Goal: Task Accomplishment & Management: Manage account settings

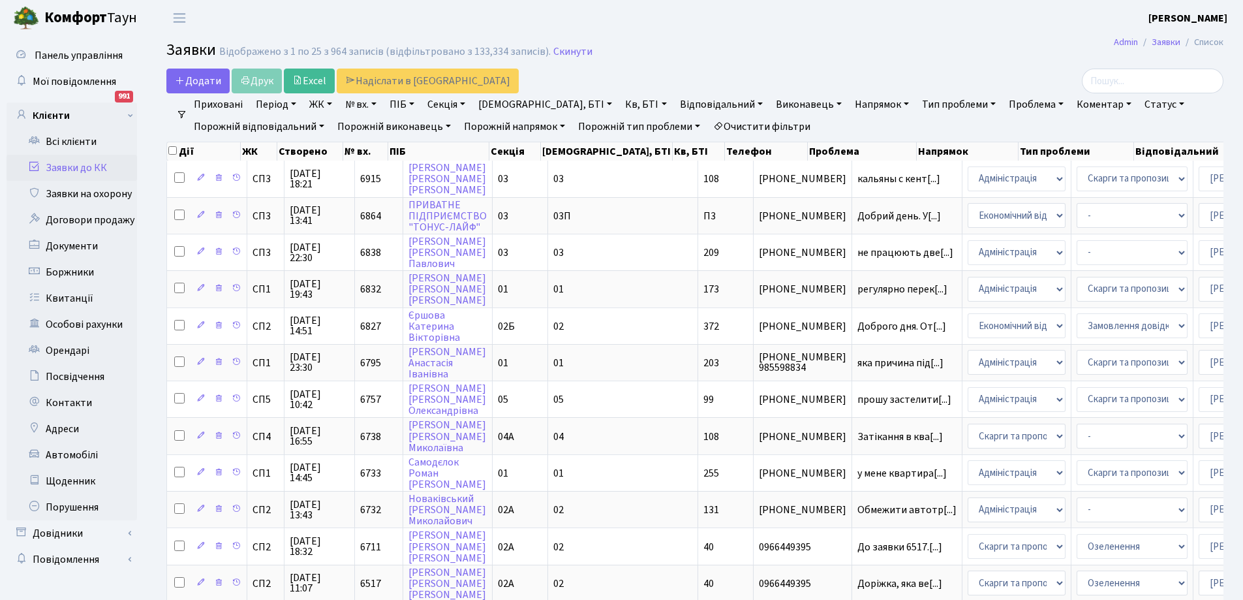
select select "25"
click at [1242, 599] on html "Комфорт Таун Синельник С. У. Мій обліковий запис Вийти Панель управління Мої по…" at bounding box center [621, 583] width 1243 height 1167
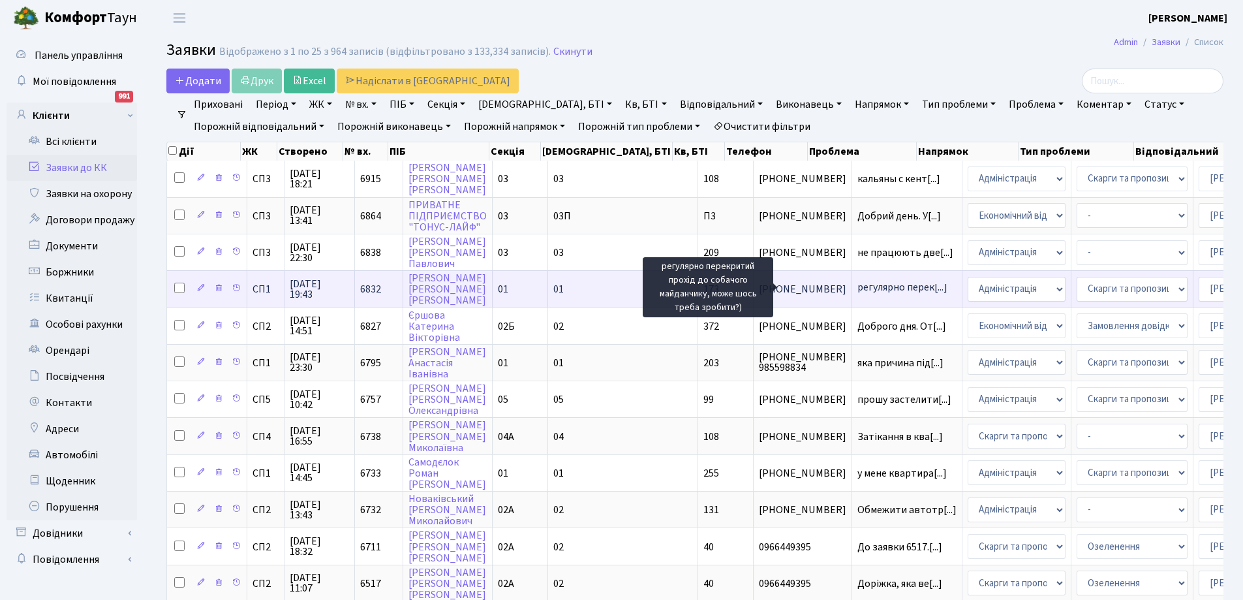
click at [857, 287] on span "регулярно перек[...]" at bounding box center [902, 287] width 90 height 14
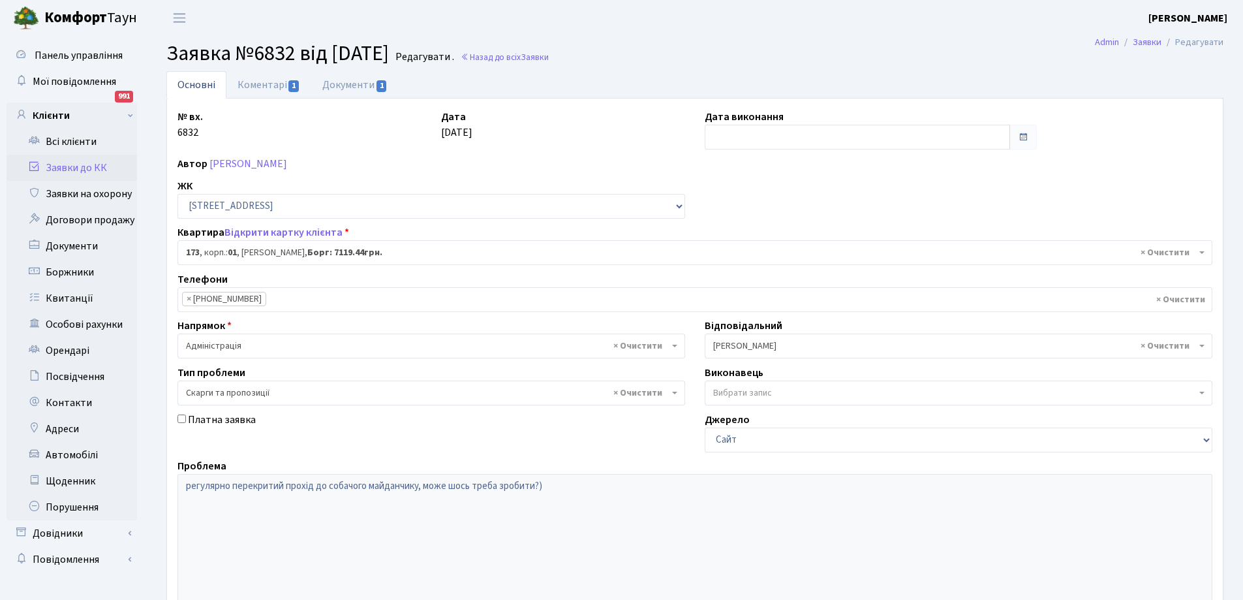
select select "20098"
select select "55"
click at [258, 78] on link "Коментарі 1" at bounding box center [268, 84] width 85 height 27
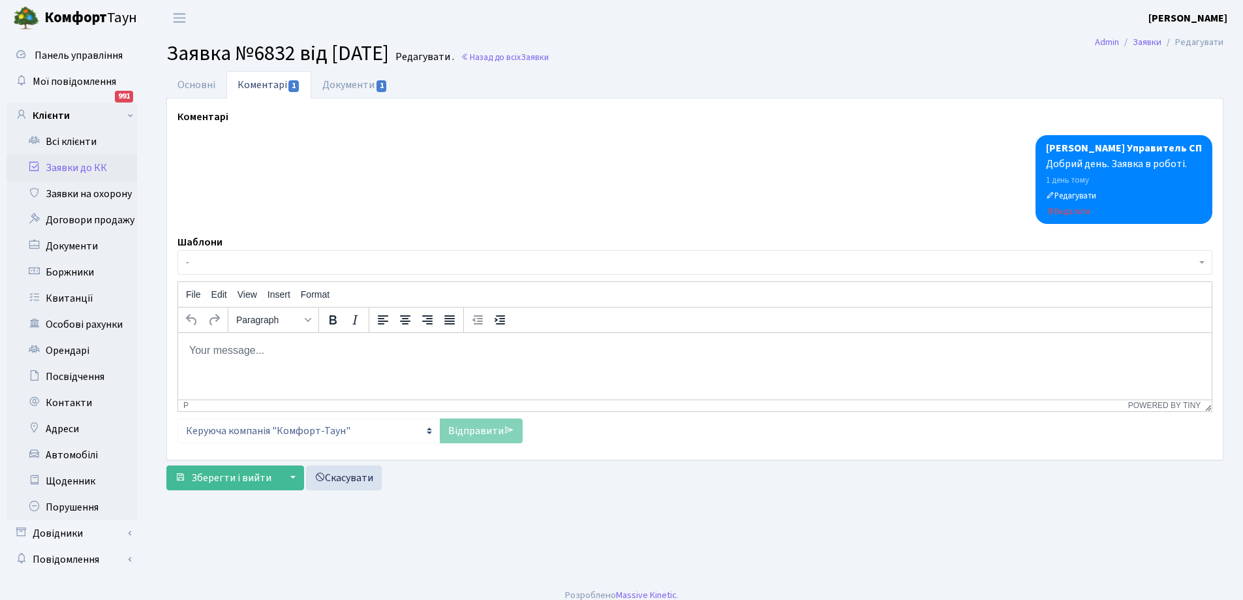
click at [65, 162] on link "Заявки до КК" at bounding box center [72, 168] width 131 height 26
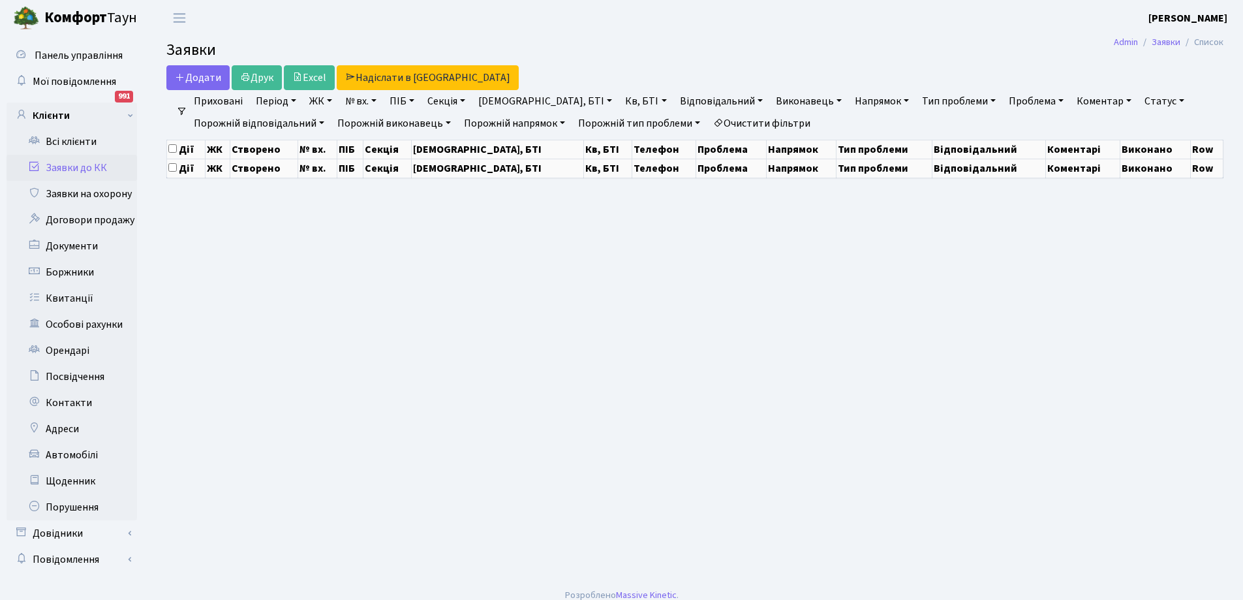
select select "25"
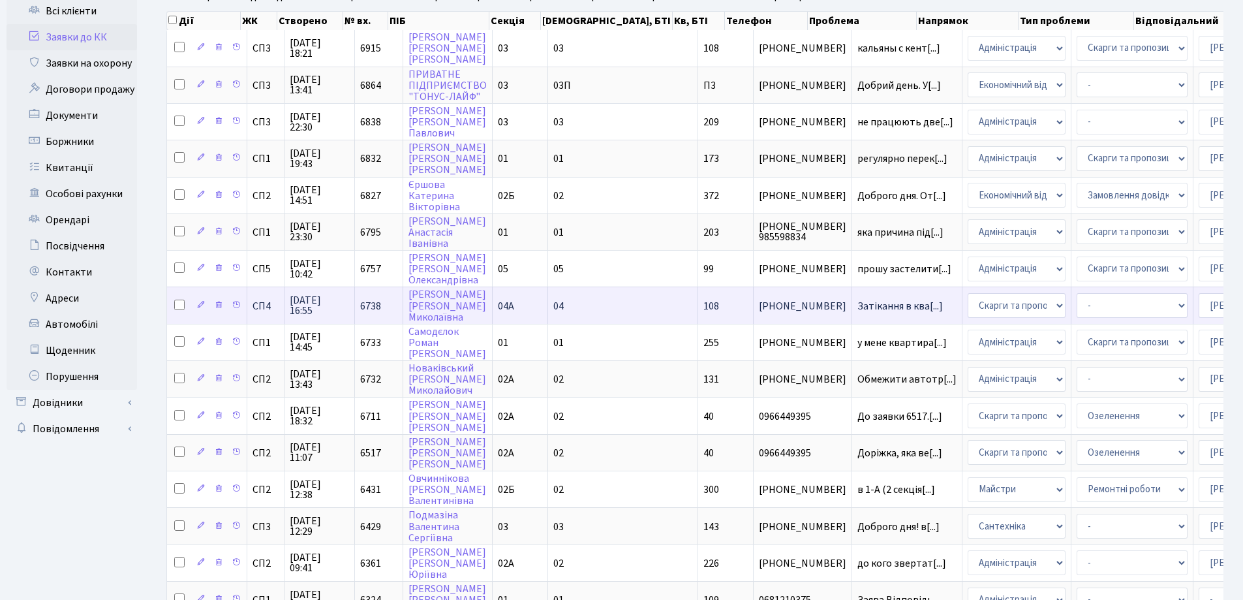
scroll to position [196, 0]
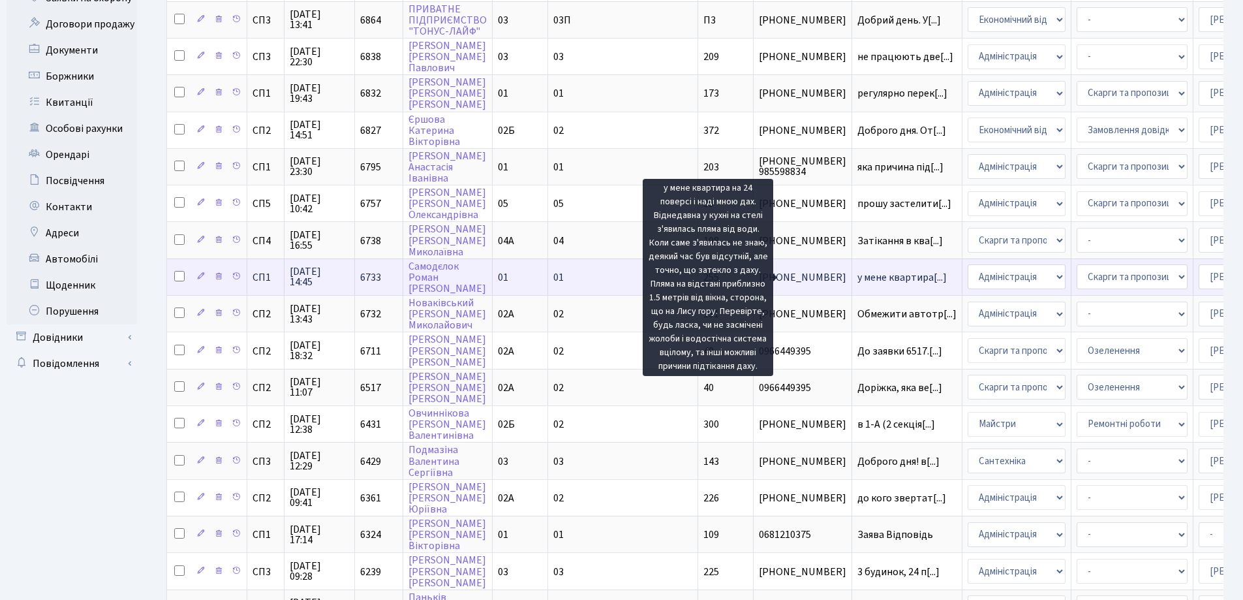
click at [857, 277] on span "у мене квартира[...]" at bounding box center [901, 277] width 89 height 14
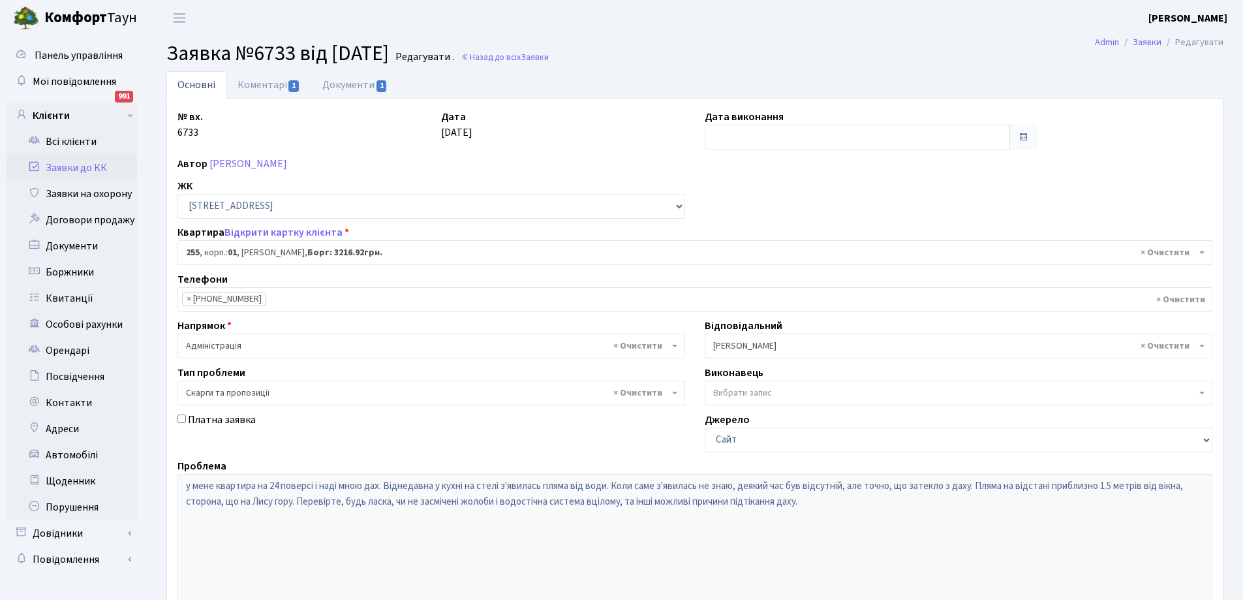
select select "20180"
select select "55"
click at [270, 82] on link "Коментарі 1" at bounding box center [268, 84] width 85 height 27
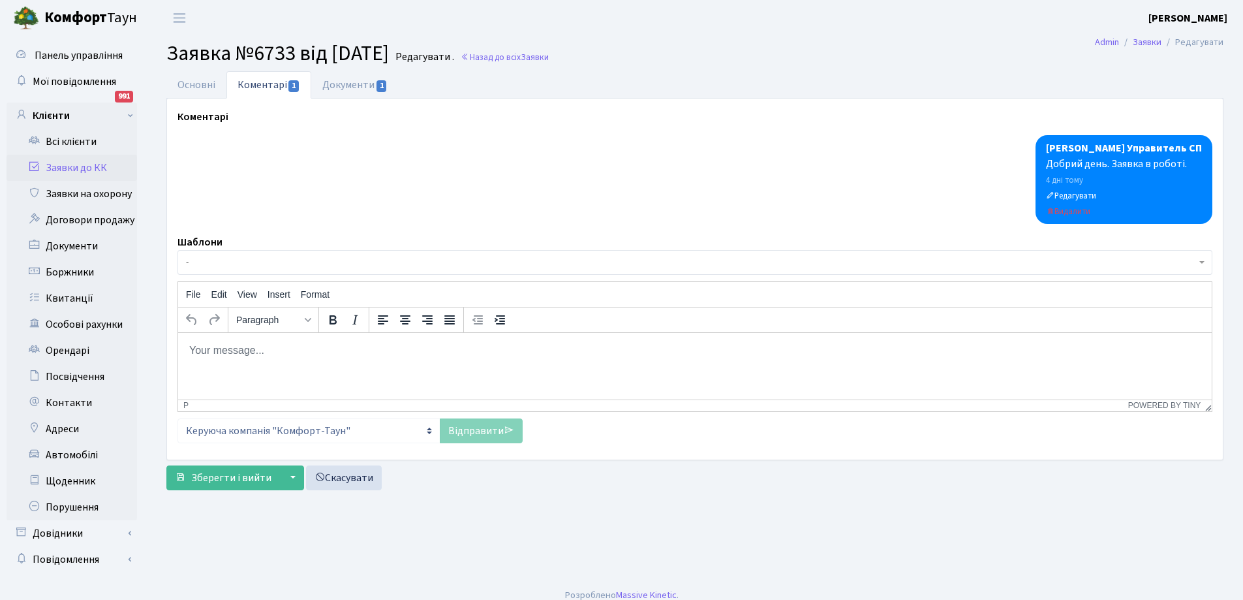
click at [54, 164] on link "Заявки до КК" at bounding box center [72, 168] width 131 height 26
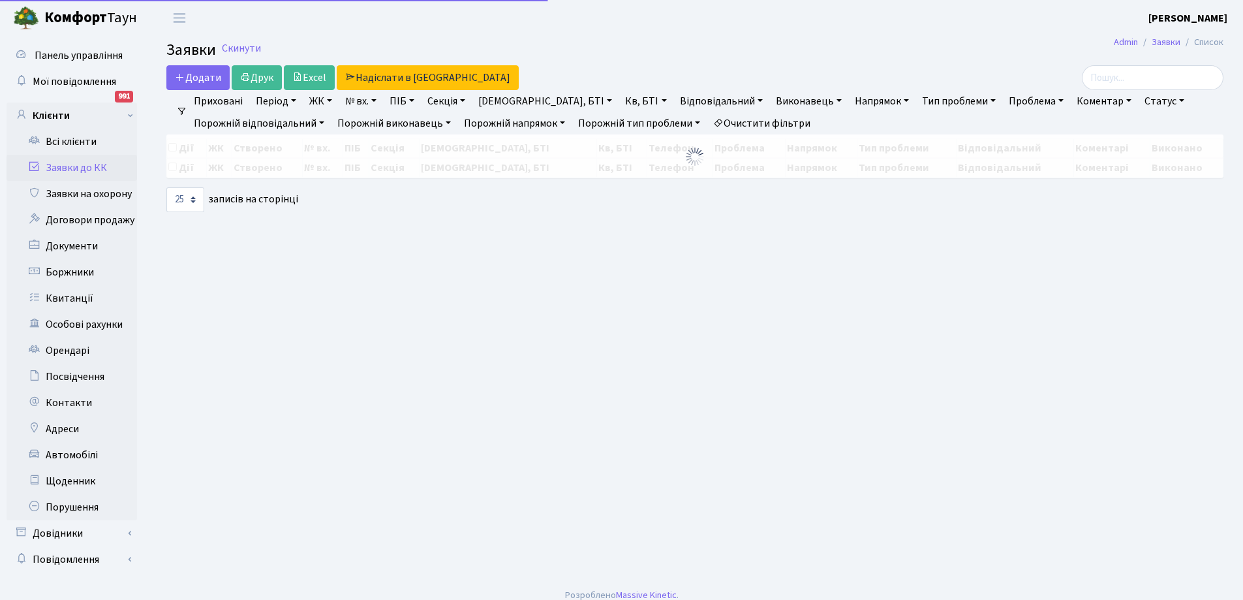
select select "25"
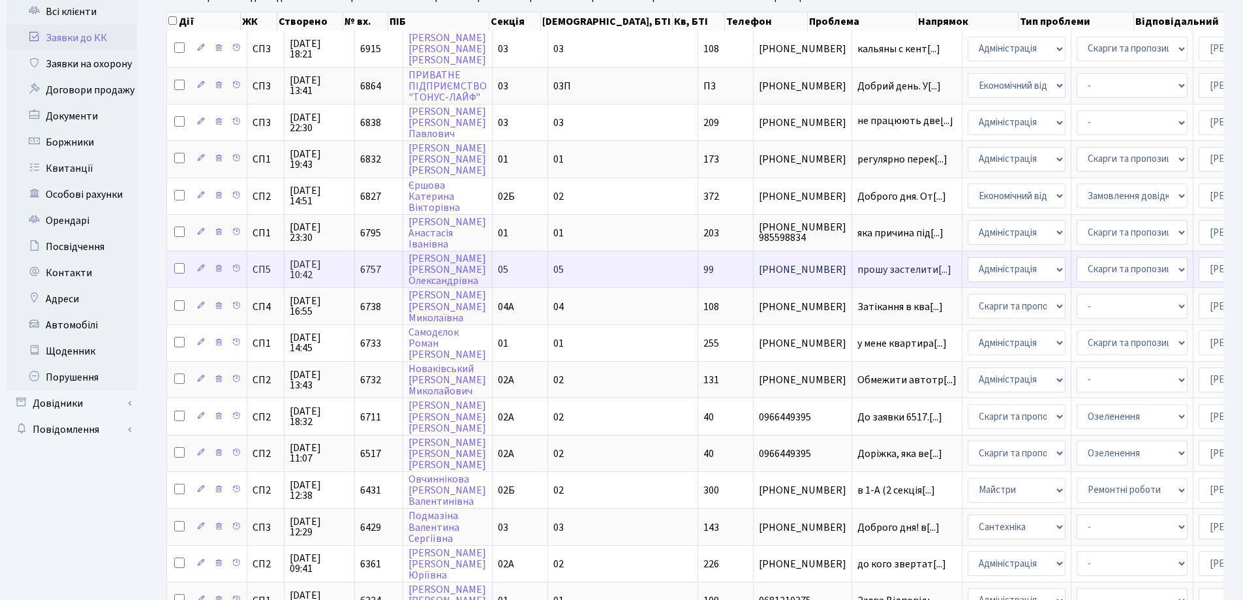
scroll to position [131, 0]
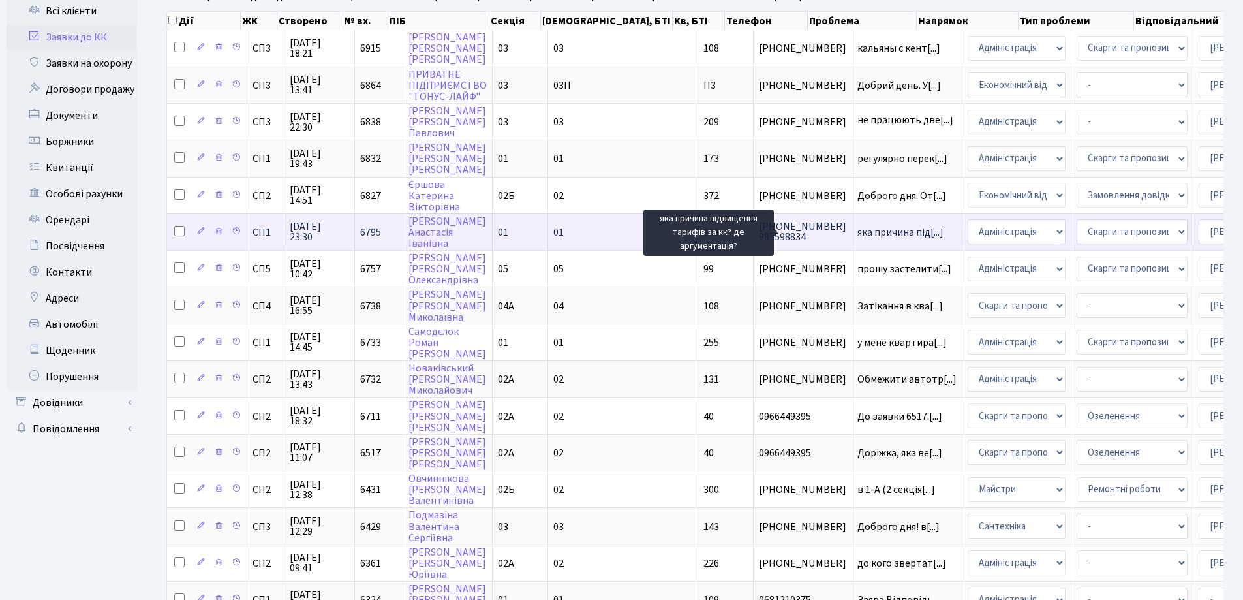
click at [857, 232] on span "яка причина під[...]" at bounding box center [900, 232] width 86 height 14
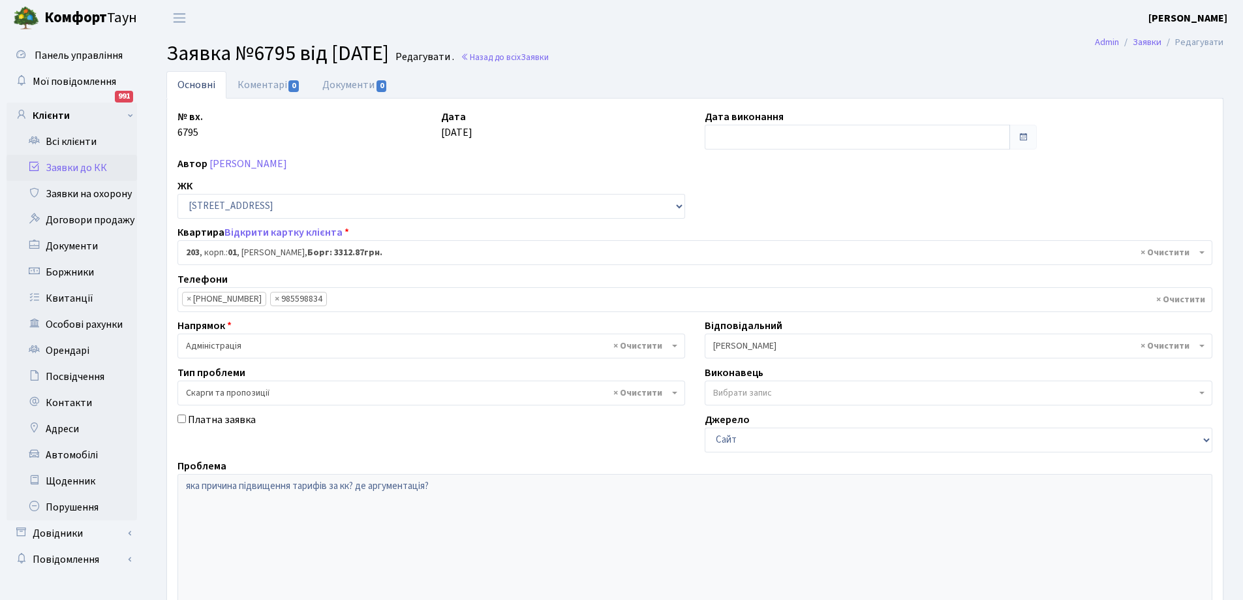
select select "20128"
select select "55"
click at [67, 168] on link "Заявки до КК" at bounding box center [72, 168] width 131 height 26
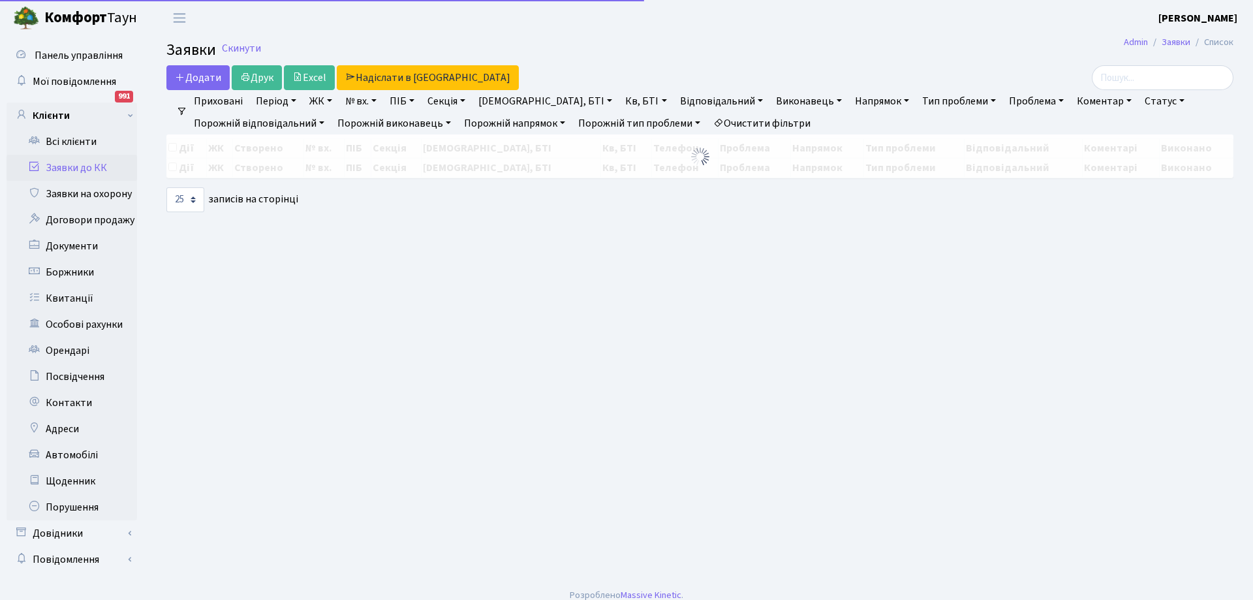
select select "25"
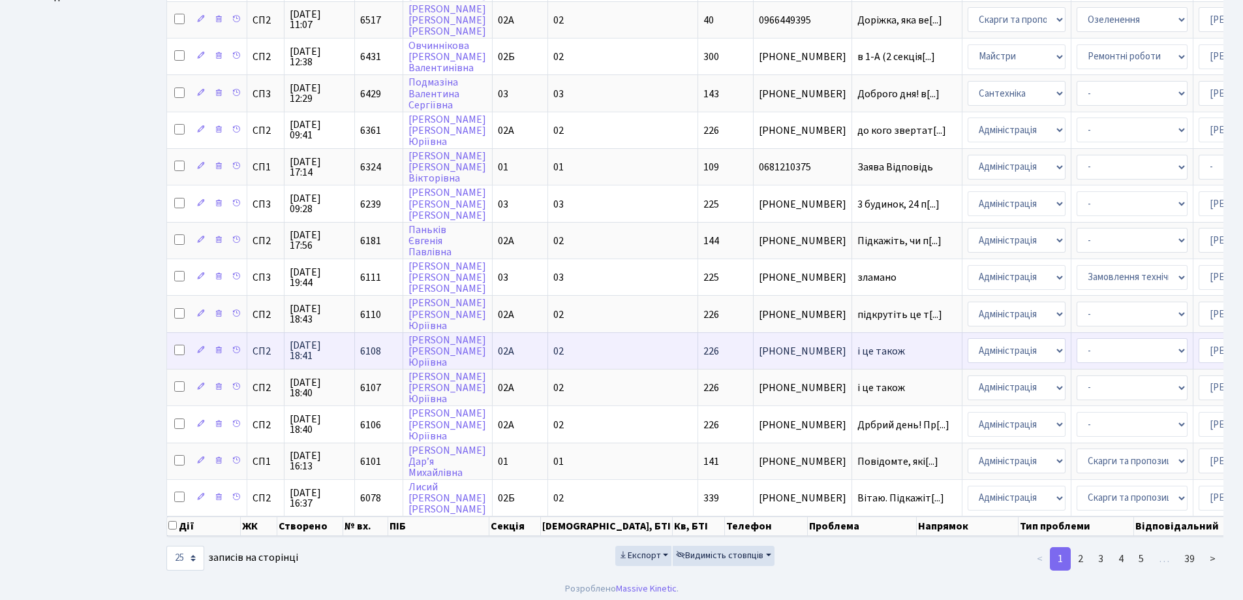
scroll to position [578, 0]
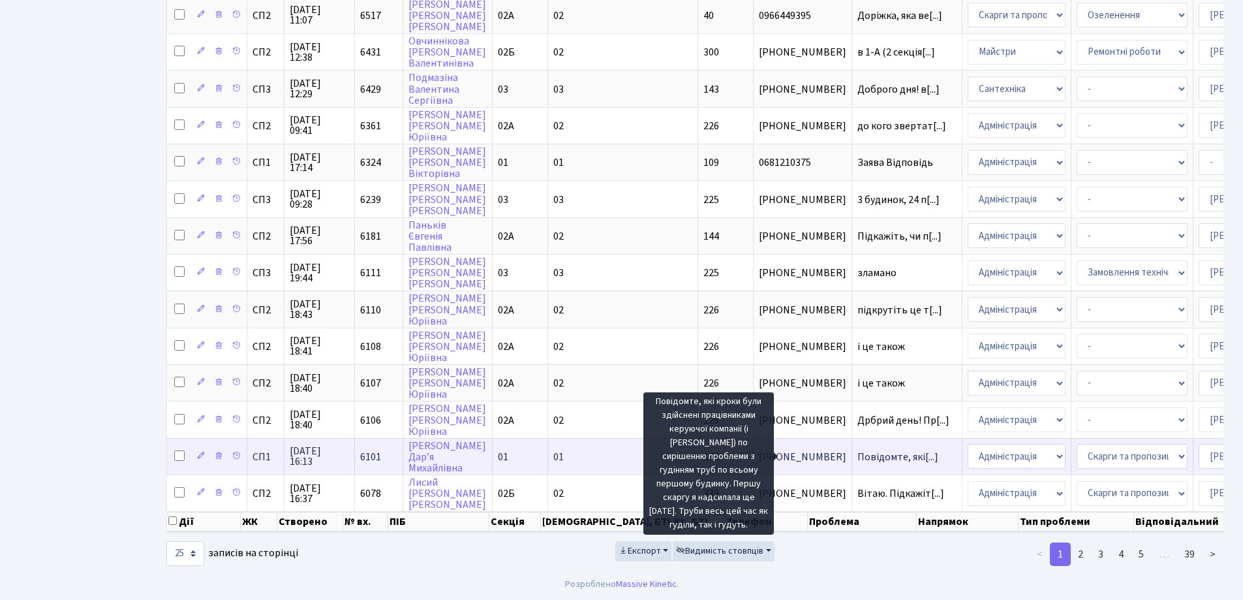
click at [857, 450] on span "Повідомте, які[...]" at bounding box center [897, 457] width 81 height 14
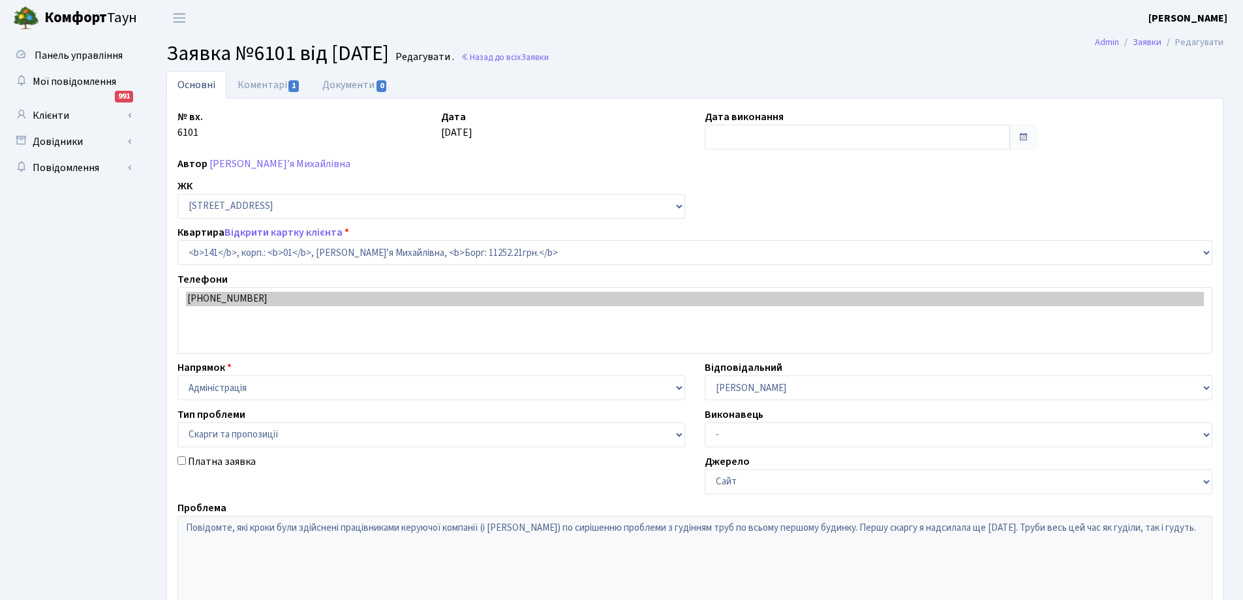
select select "20066"
select select "55"
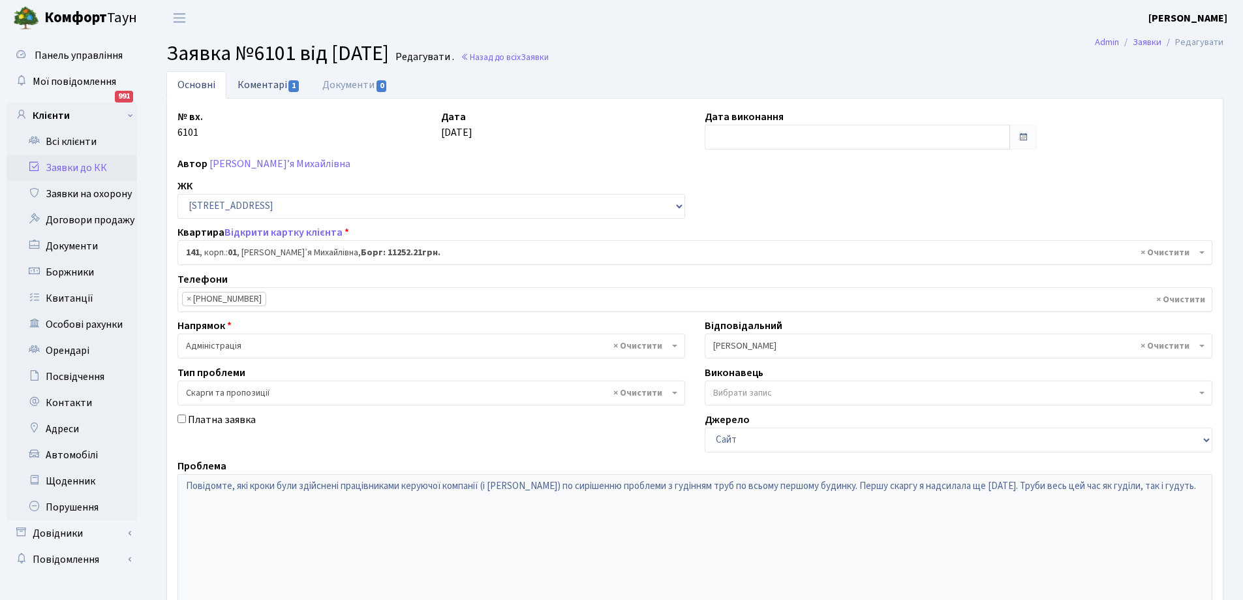
click at [260, 87] on link "Коментарі 1" at bounding box center [268, 84] width 85 height 27
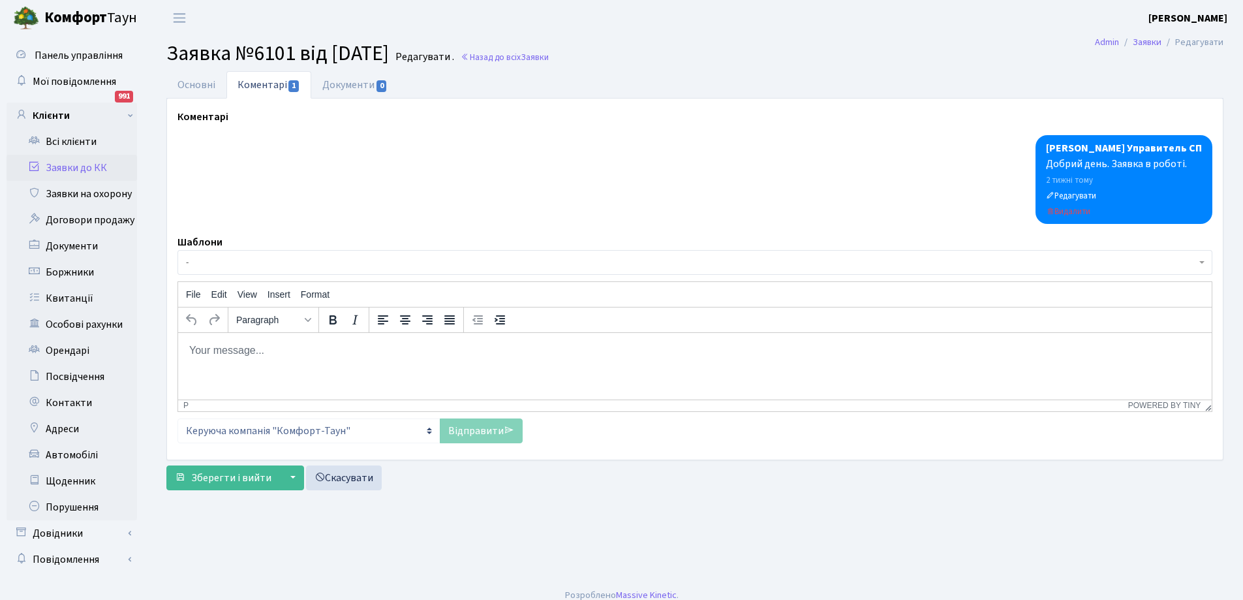
click at [74, 168] on link "Заявки до КК" at bounding box center [72, 168] width 131 height 26
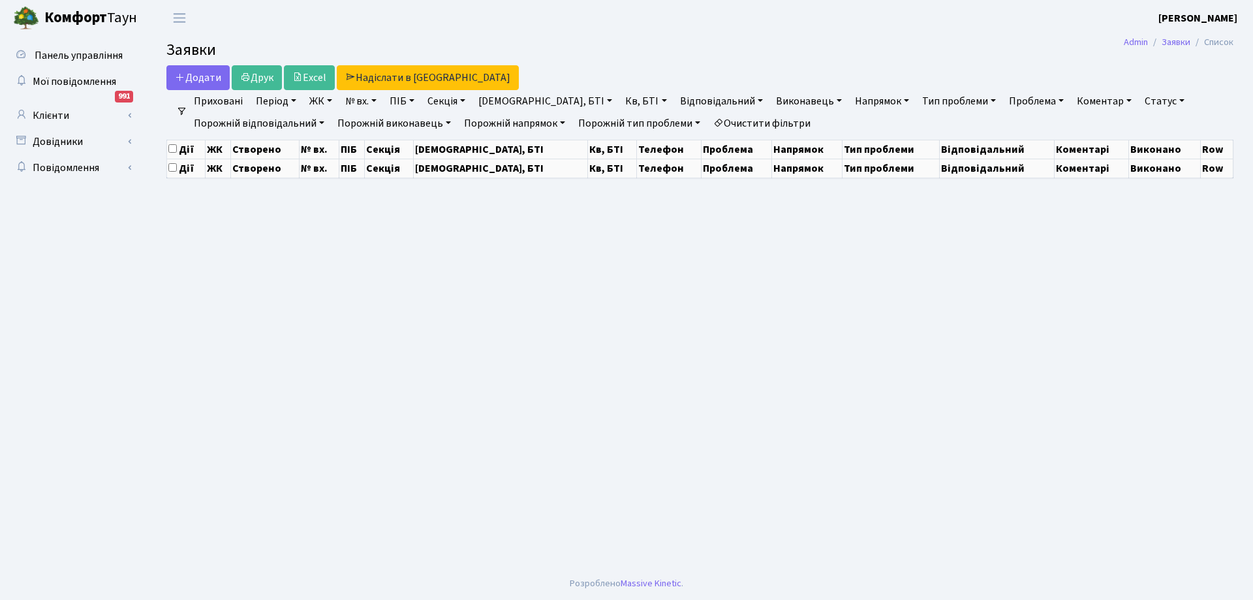
select select "25"
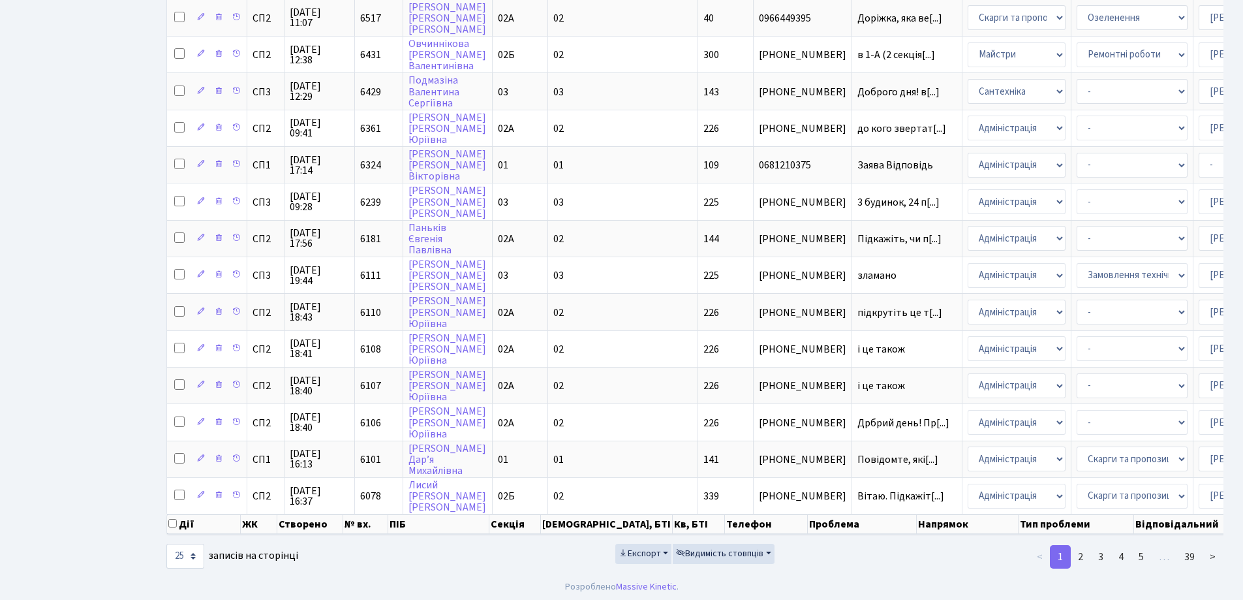
scroll to position [578, 0]
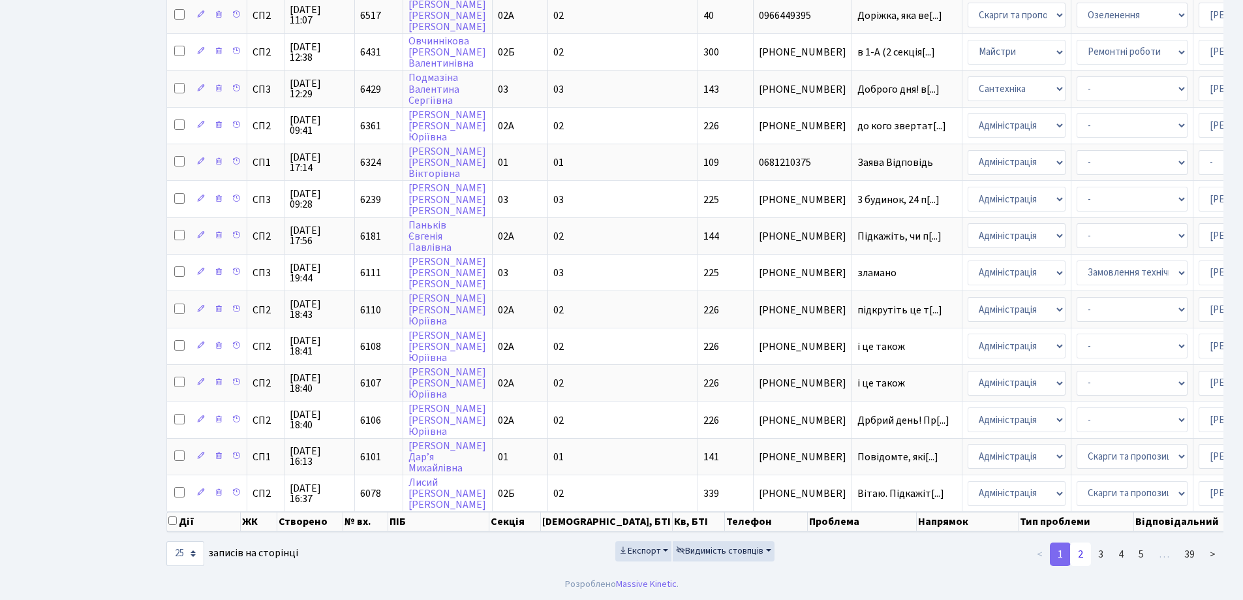
click at [1085, 554] on link "2" at bounding box center [1080, 553] width 21 height 23
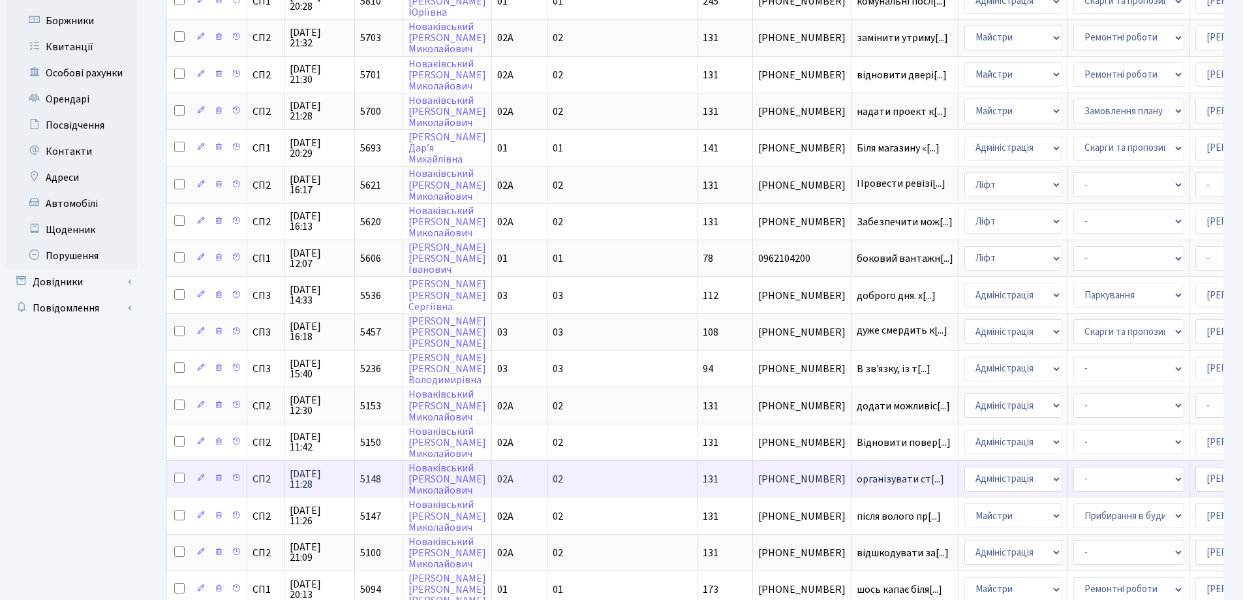
scroll to position [0, 0]
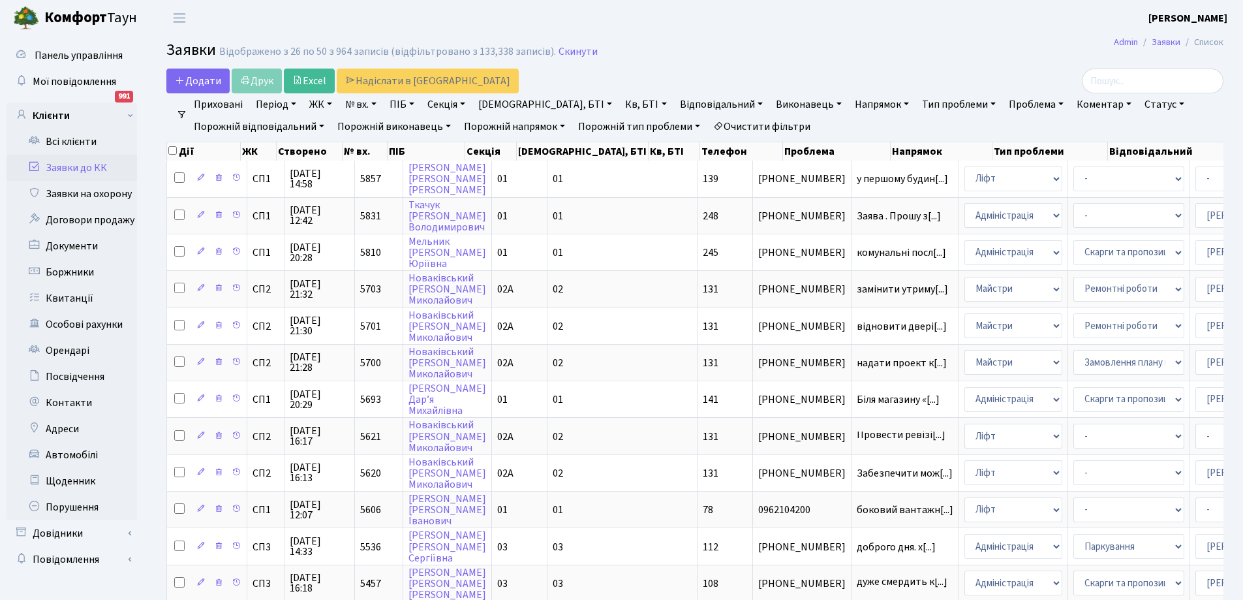
click at [1139, 103] on link "Статус" at bounding box center [1164, 104] width 50 height 22
click at [1140, 166] on link "Виконано" at bounding box center [1191, 164] width 103 height 20
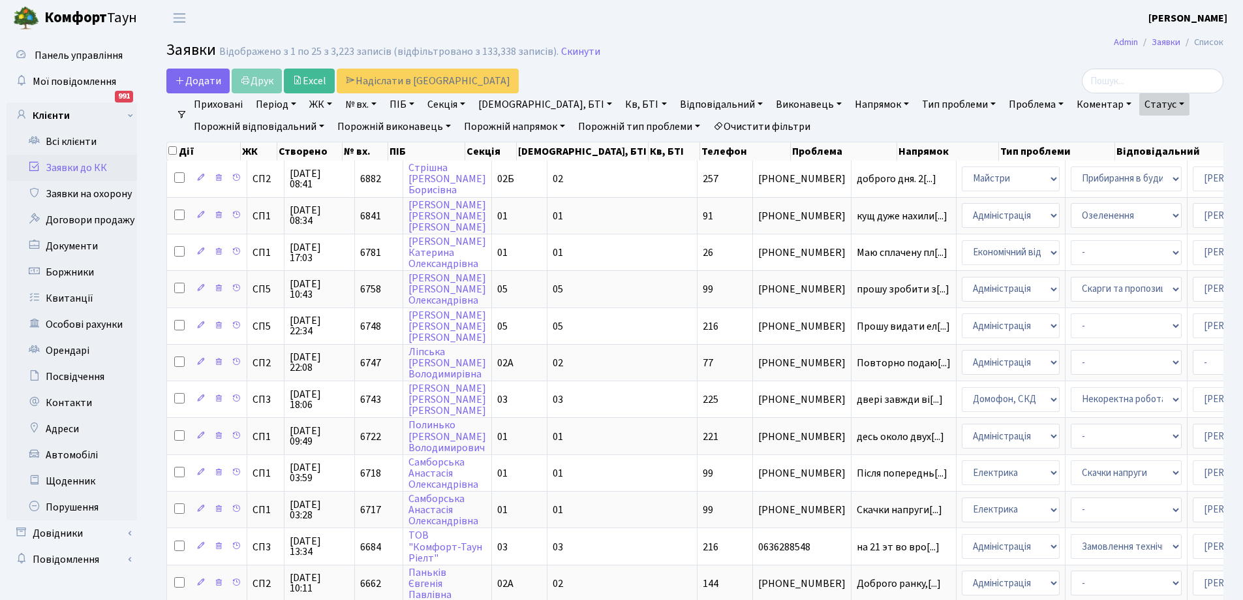
click at [1139, 104] on link "Статус" at bounding box center [1164, 104] width 50 height 22
click at [1140, 183] on link "Не виконано" at bounding box center [1191, 184] width 103 height 20
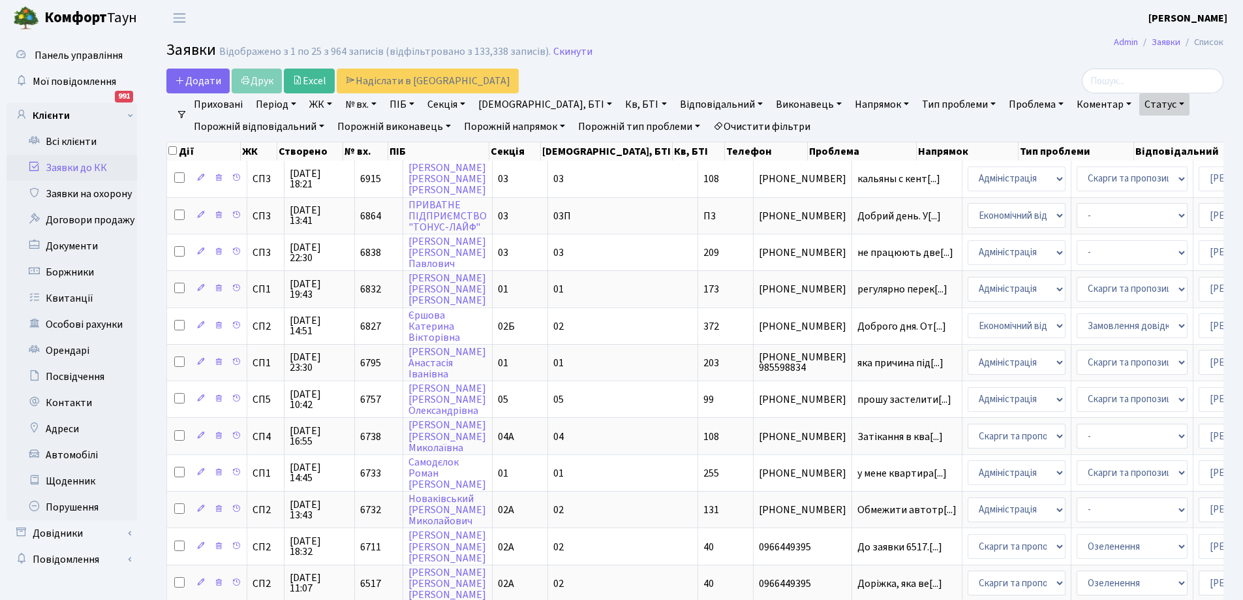
click at [620, 104] on link "Кв, БТІ" at bounding box center [646, 104] width 52 height 22
type input "257"
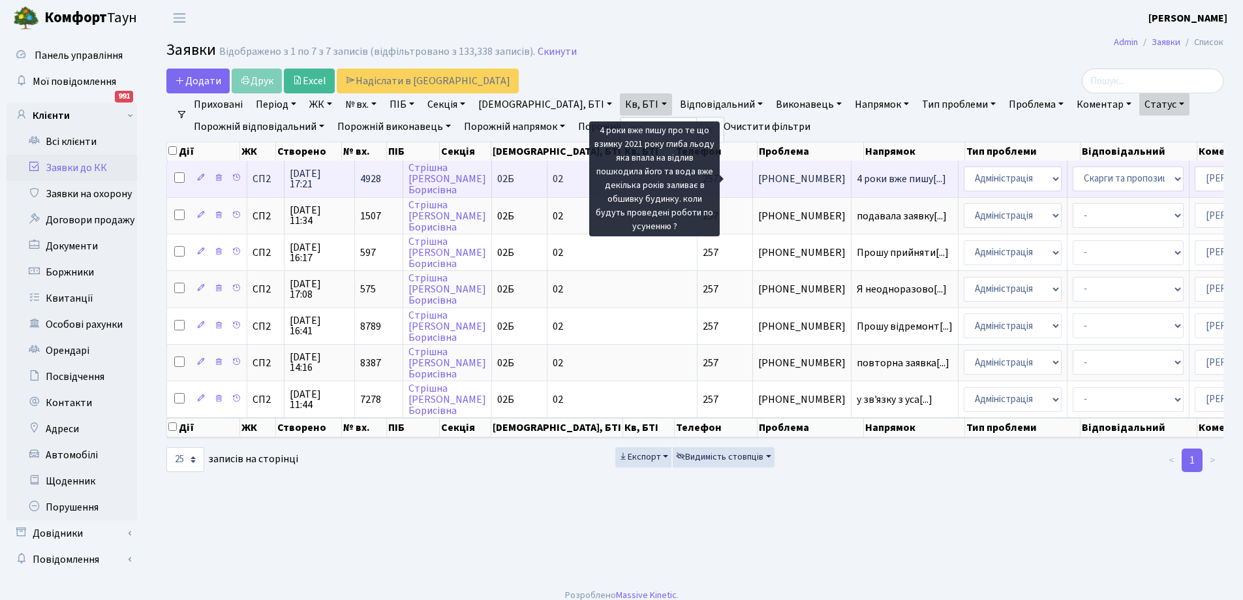
click at [857, 176] on span "4 роки вже пишу[...]" at bounding box center [901, 179] width 89 height 14
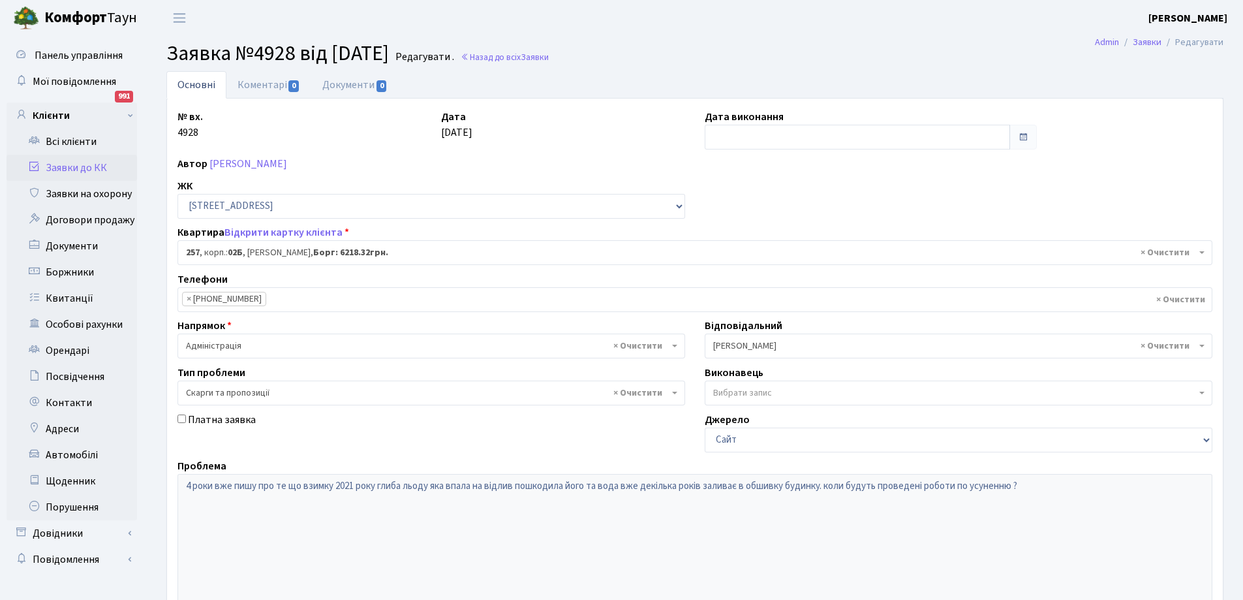
select select "20507"
select select "55"
